Goal: Task Accomplishment & Management: Complete application form

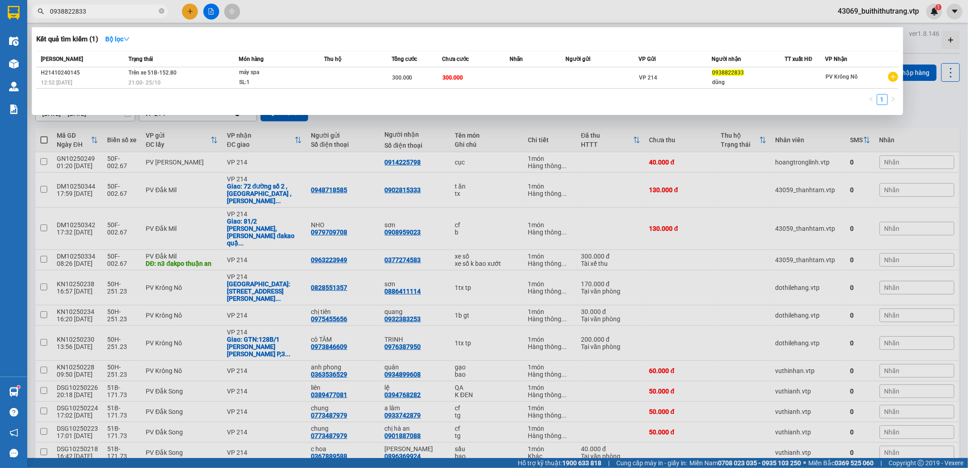
drag, startPoint x: 94, startPoint y: 15, endPoint x: 40, endPoint y: 24, distance: 54.4
click at [40, 20] on div "Kết quả [PERSON_NAME] ( 1 ) Bộ lọc Mã ĐH Trạng thái Món hàng Thu hộ Tổng [PERSO…" at bounding box center [88, 12] width 177 height 16
click at [101, 15] on input "0938822833" at bounding box center [103, 11] width 107 height 10
drag, startPoint x: 101, startPoint y: 15, endPoint x: 49, endPoint y: 11, distance: 51.4
click at [50, 11] on input "0938822833" at bounding box center [103, 11] width 107 height 10
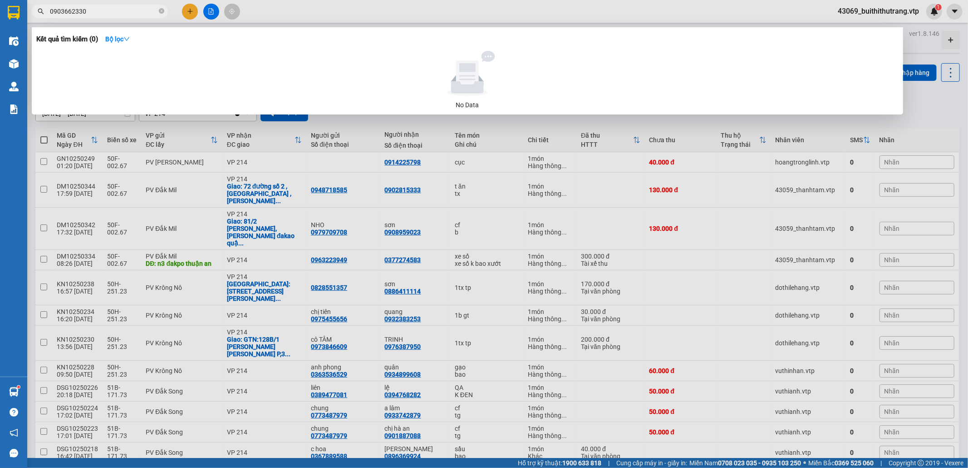
drag, startPoint x: 94, startPoint y: 15, endPoint x: 46, endPoint y: 22, distance: 48.7
click at [46, 20] on div "Kết quả [PERSON_NAME] ( 0 ) Bộ lọc No Data 0903662330" at bounding box center [88, 12] width 177 height 16
click at [424, 7] on div at bounding box center [484, 234] width 968 height 468
click at [101, 16] on span "035662607" at bounding box center [100, 12] width 136 height 14
click at [87, 9] on input "035662607" at bounding box center [103, 11] width 107 height 10
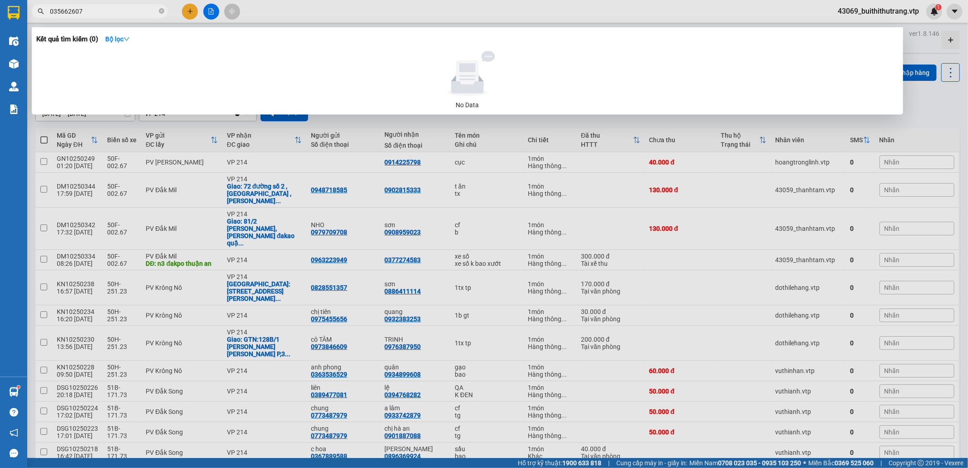
click at [60, 15] on input "035662607" at bounding box center [103, 11] width 107 height 10
click at [615, 178] on div at bounding box center [484, 234] width 968 height 468
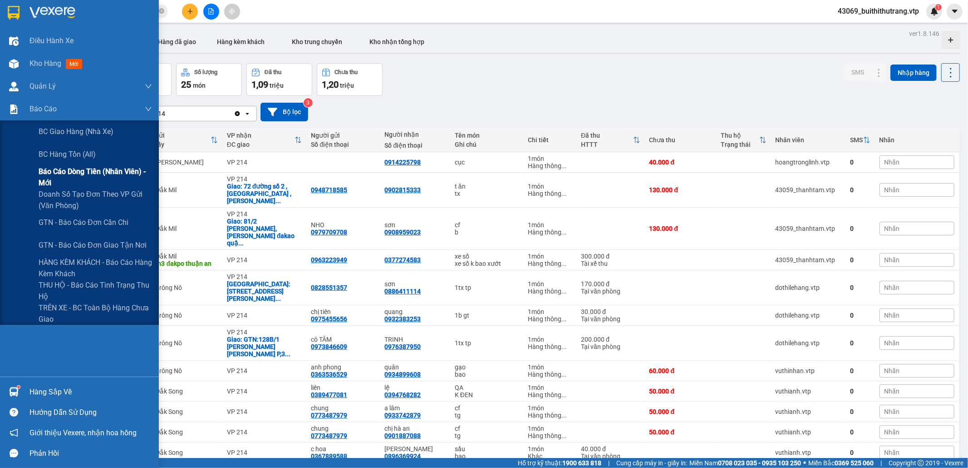
click at [61, 170] on span "Báo cáo dòng tiền (nhân viên) - mới" at bounding box center [95, 177] width 113 height 23
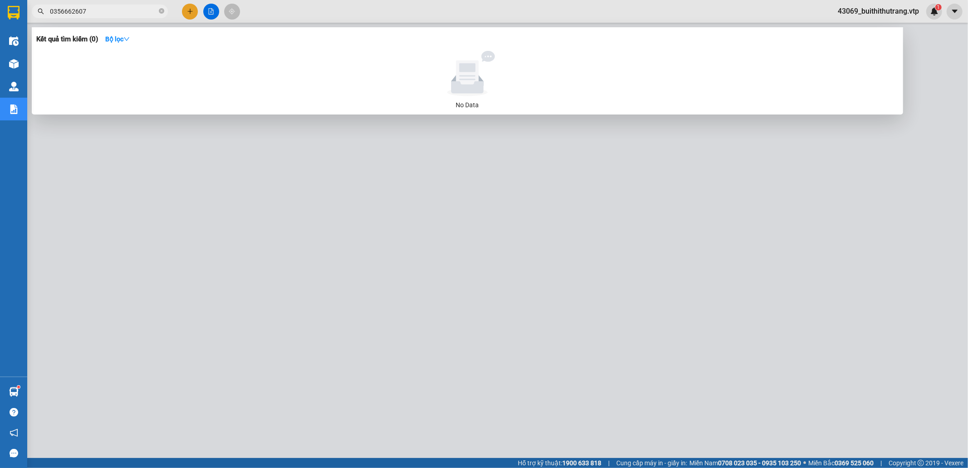
click at [84, 15] on input "0356662607" at bounding box center [103, 11] width 107 height 10
drag, startPoint x: 84, startPoint y: 15, endPoint x: 51, endPoint y: 12, distance: 33.7
click at [51, 12] on input "0356662607" at bounding box center [103, 11] width 107 height 10
type input "250245"
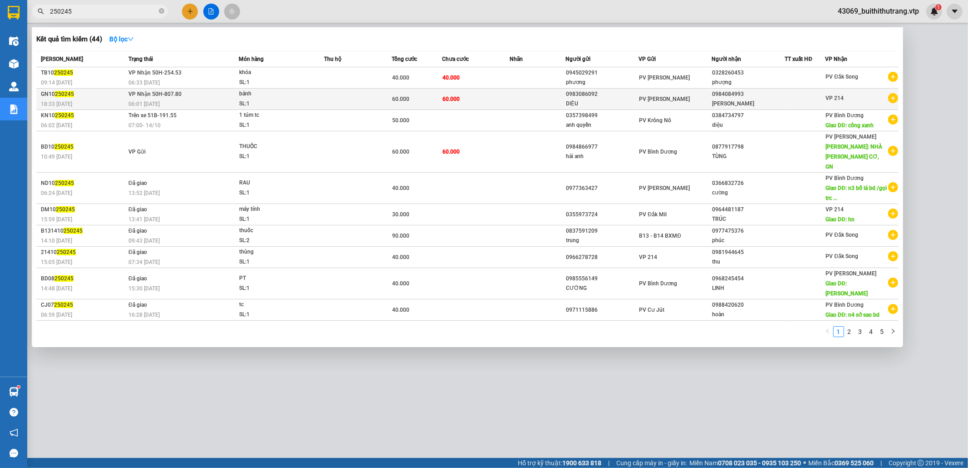
click at [523, 100] on td at bounding box center [538, 99] width 56 height 21
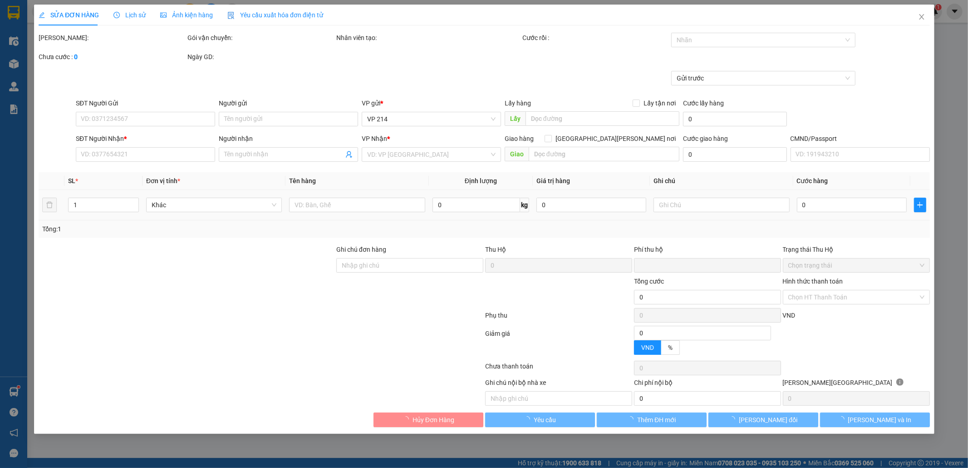
type input "3.000"
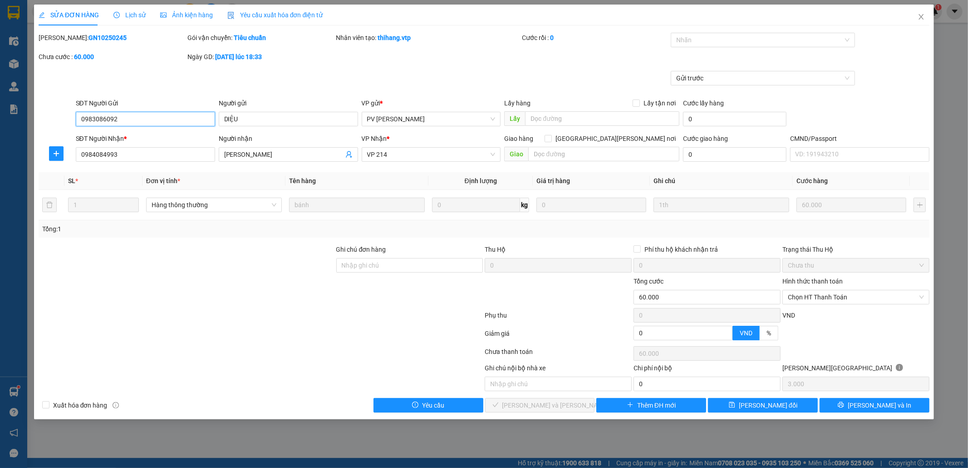
type input "0983086092"
type input "DIỆU"
type input "0984084993"
type input "[PERSON_NAME]"
type input "0"
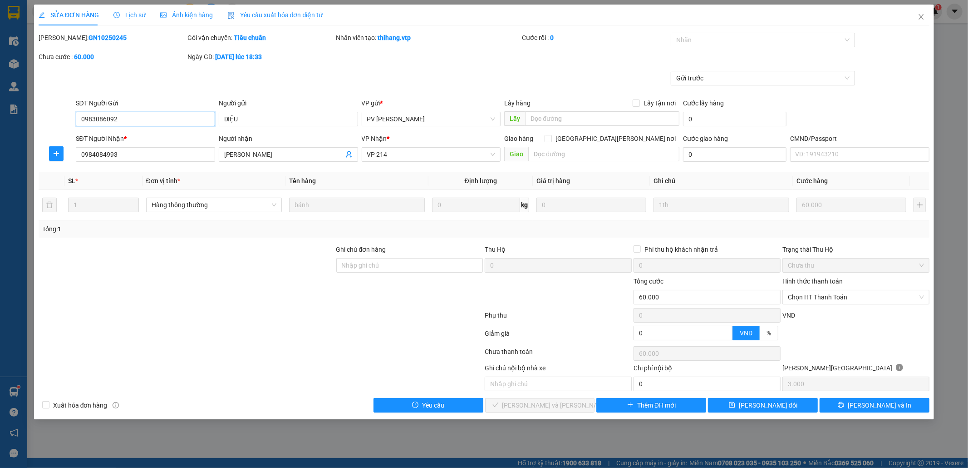
type input "60.000"
click at [848, 300] on span "Chọn HT Thanh Toán" at bounding box center [856, 297] width 136 height 14
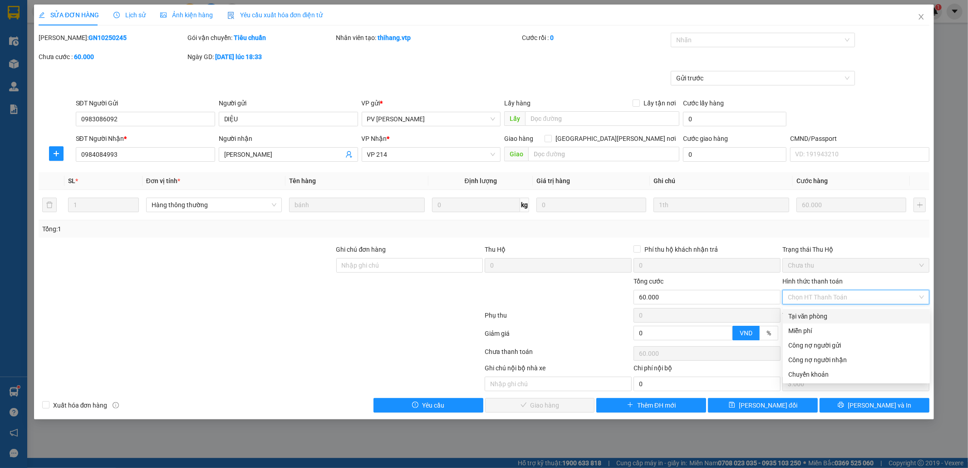
click at [838, 315] on div "Tại văn phòng" at bounding box center [857, 316] width 136 height 10
type input "0"
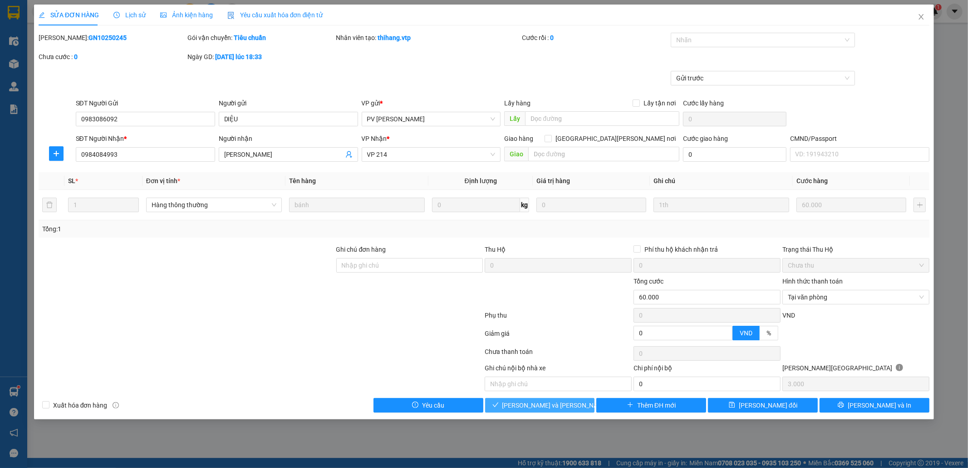
click at [554, 410] on span "[PERSON_NAME] và [PERSON_NAME] hàng" at bounding box center [564, 405] width 123 height 10
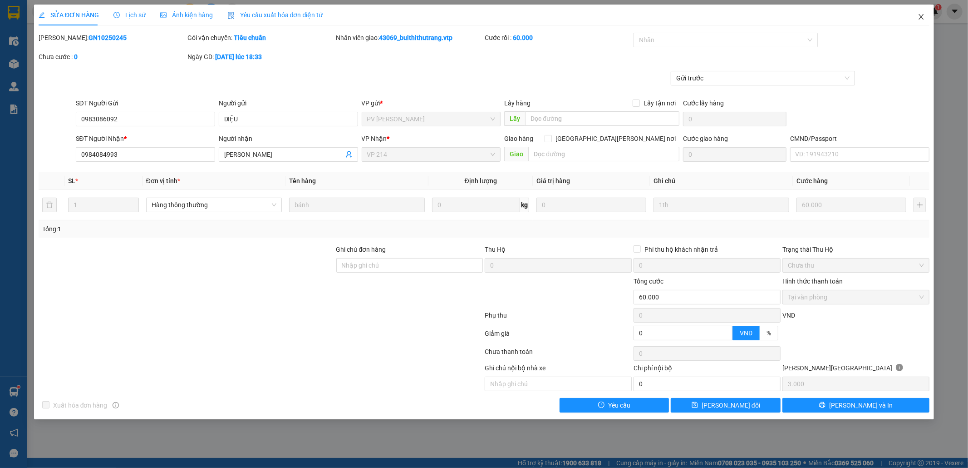
click at [921, 16] on icon "close" at bounding box center [921, 16] width 5 height 5
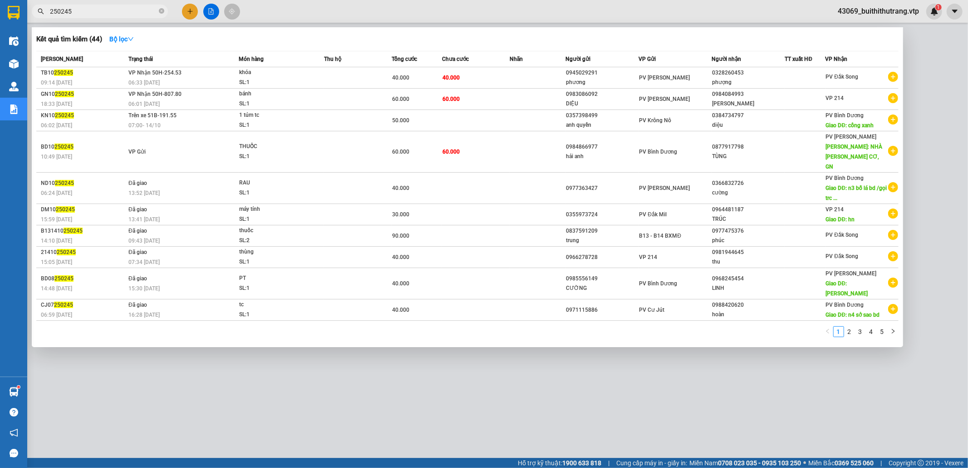
drag, startPoint x: 81, startPoint y: 10, endPoint x: 45, endPoint y: 15, distance: 35.8
click at [45, 15] on span "250245" at bounding box center [100, 12] width 136 height 14
type input "0856894833"
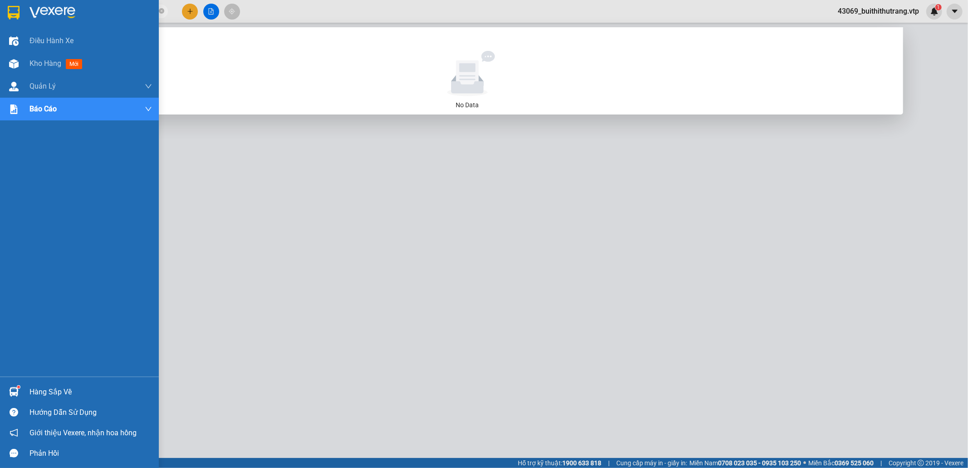
click at [44, 15] on img at bounding box center [53, 13] width 46 height 14
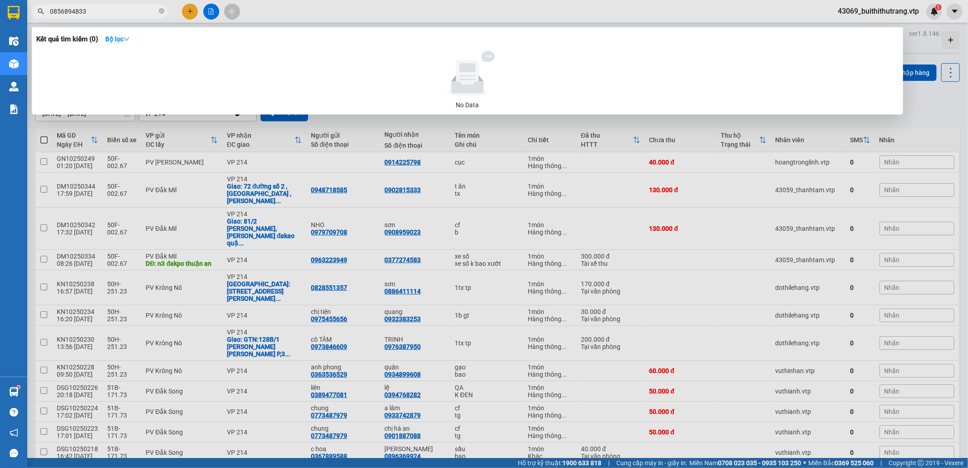
click at [388, 198] on div at bounding box center [484, 234] width 968 height 468
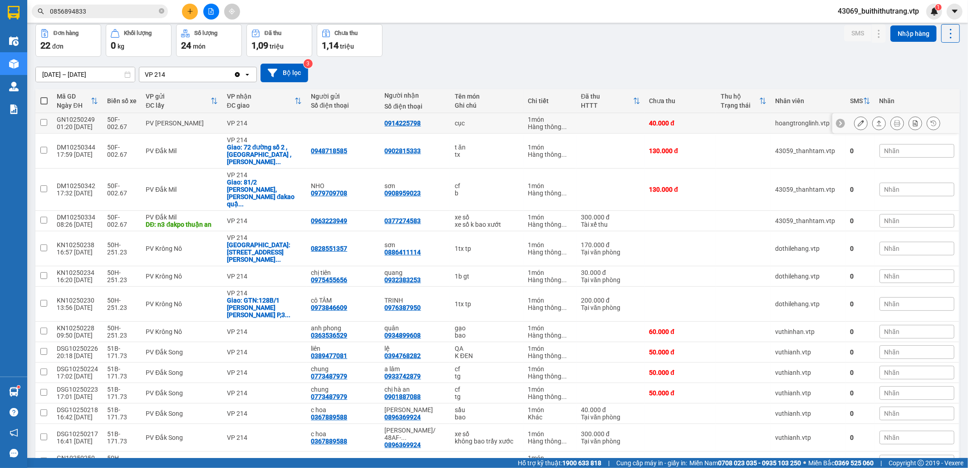
scroll to position [60, 0]
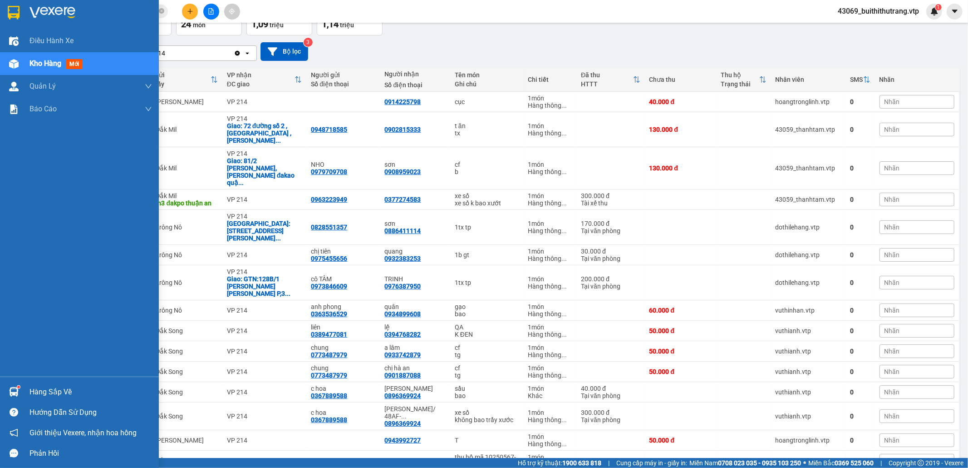
click at [57, 389] on div "Hàng sắp về" at bounding box center [91, 392] width 123 height 14
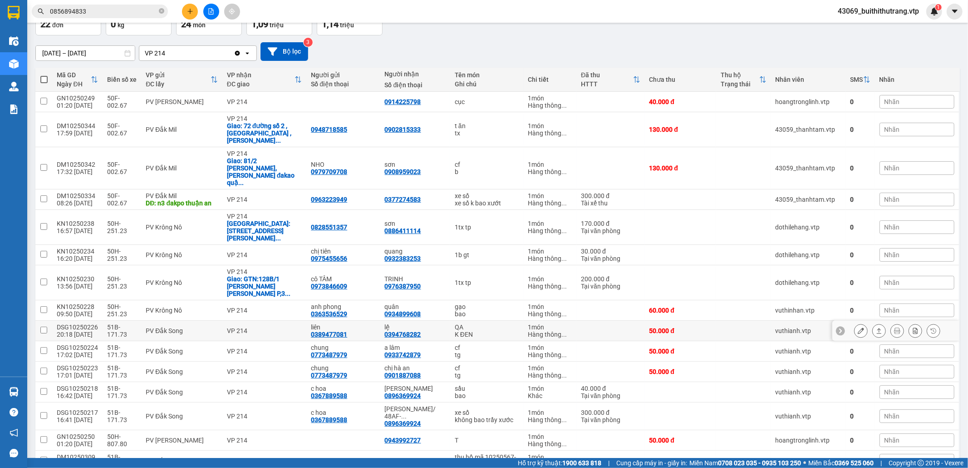
click at [734, 312] on section "Kết quả [PERSON_NAME] ( 0 ) Bộ lọc No Data 0856894833 43069_buithithutrang.vtp …" at bounding box center [484, 234] width 968 height 468
click at [734, 320] on td at bounding box center [743, 330] width 55 height 20
checkbox input "true"
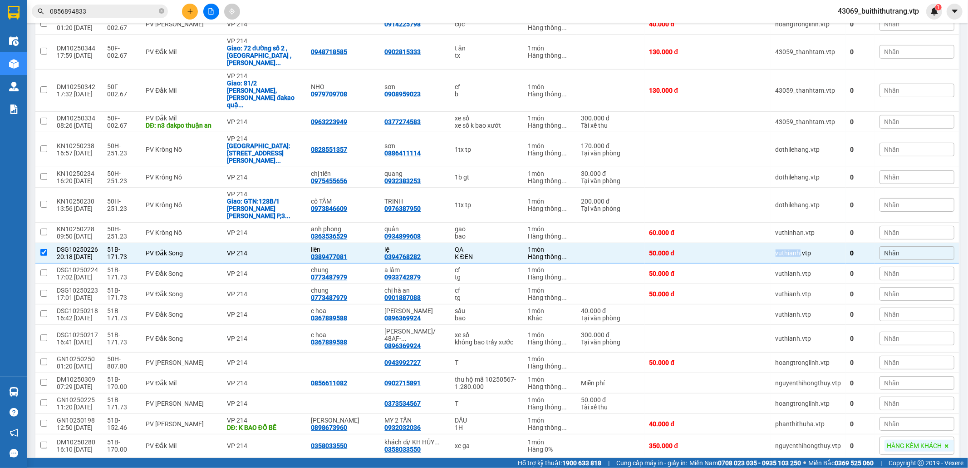
scroll to position [0, 0]
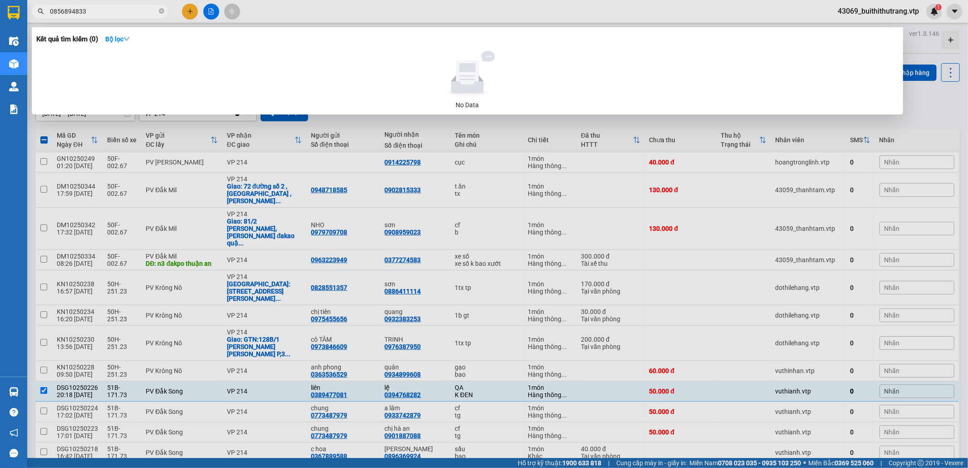
drag, startPoint x: 89, startPoint y: 13, endPoint x: 50, endPoint y: 15, distance: 39.6
click at [45, 17] on span "0856894833" at bounding box center [100, 12] width 136 height 14
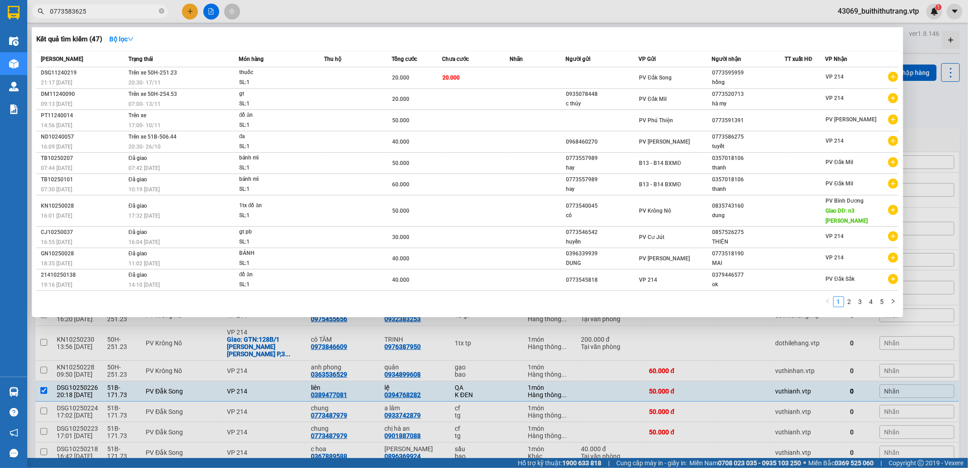
type input "0773583625"
